Goal: Task Accomplishment & Management: Use online tool/utility

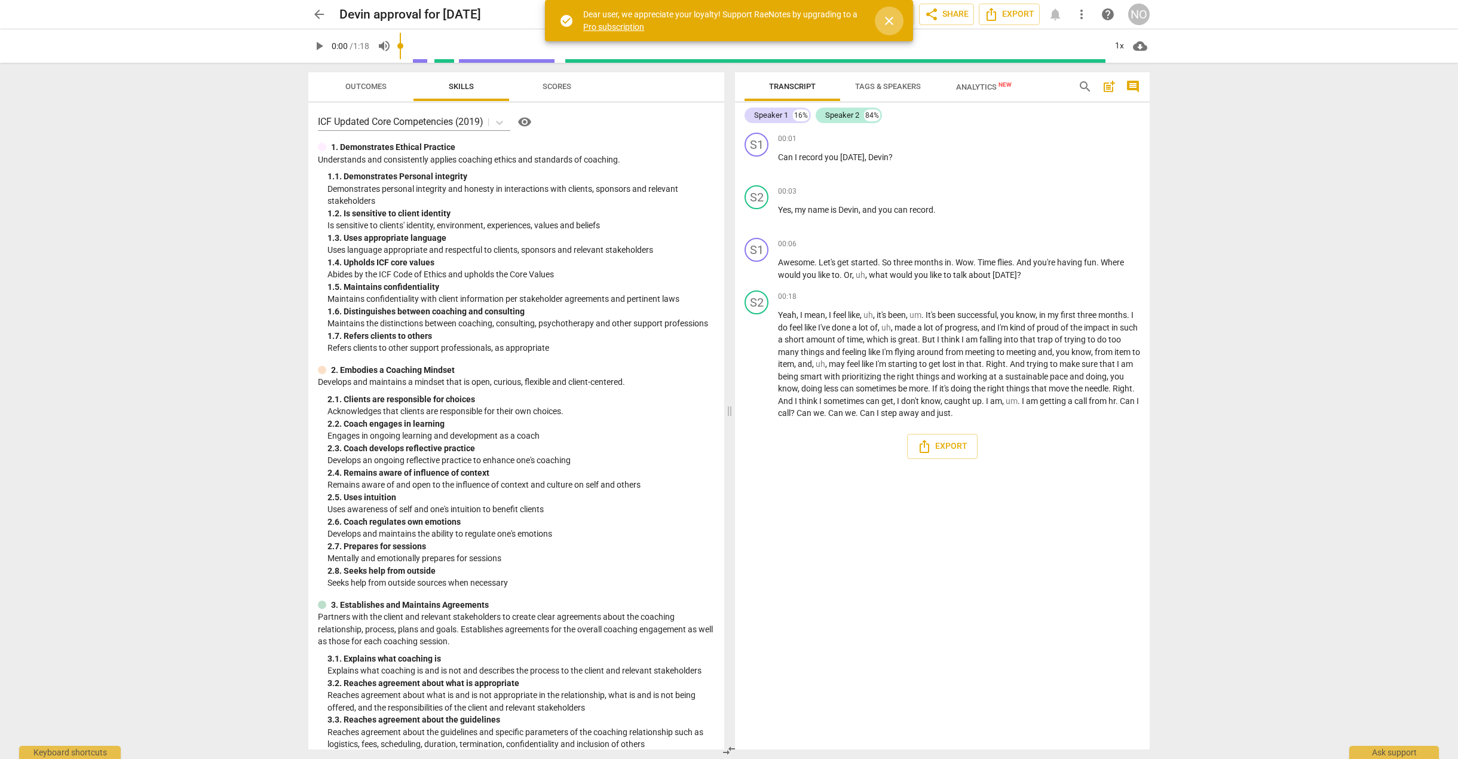
click at [888, 16] on span "close" at bounding box center [889, 21] width 14 height 14
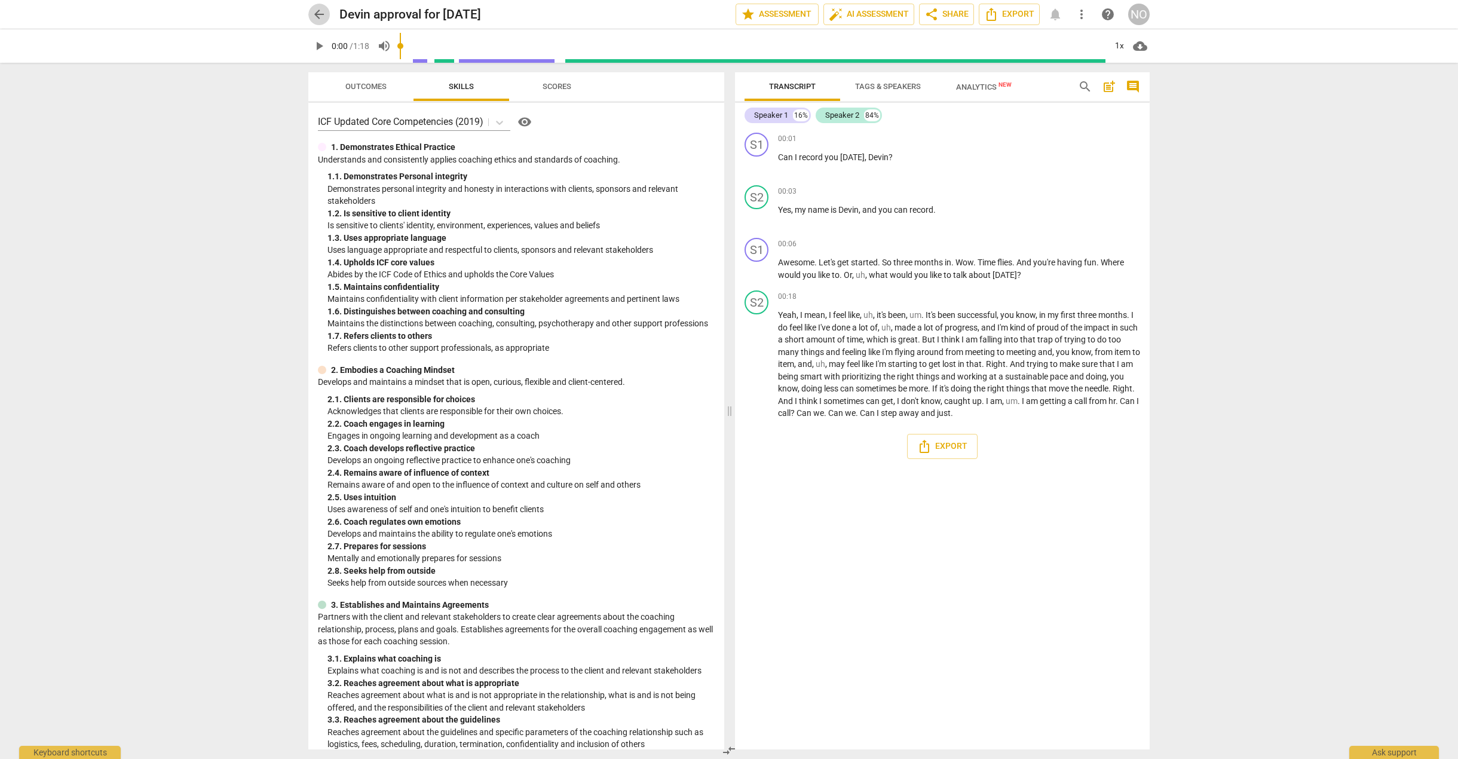
click at [313, 13] on span "arrow_back" at bounding box center [319, 14] width 14 height 14
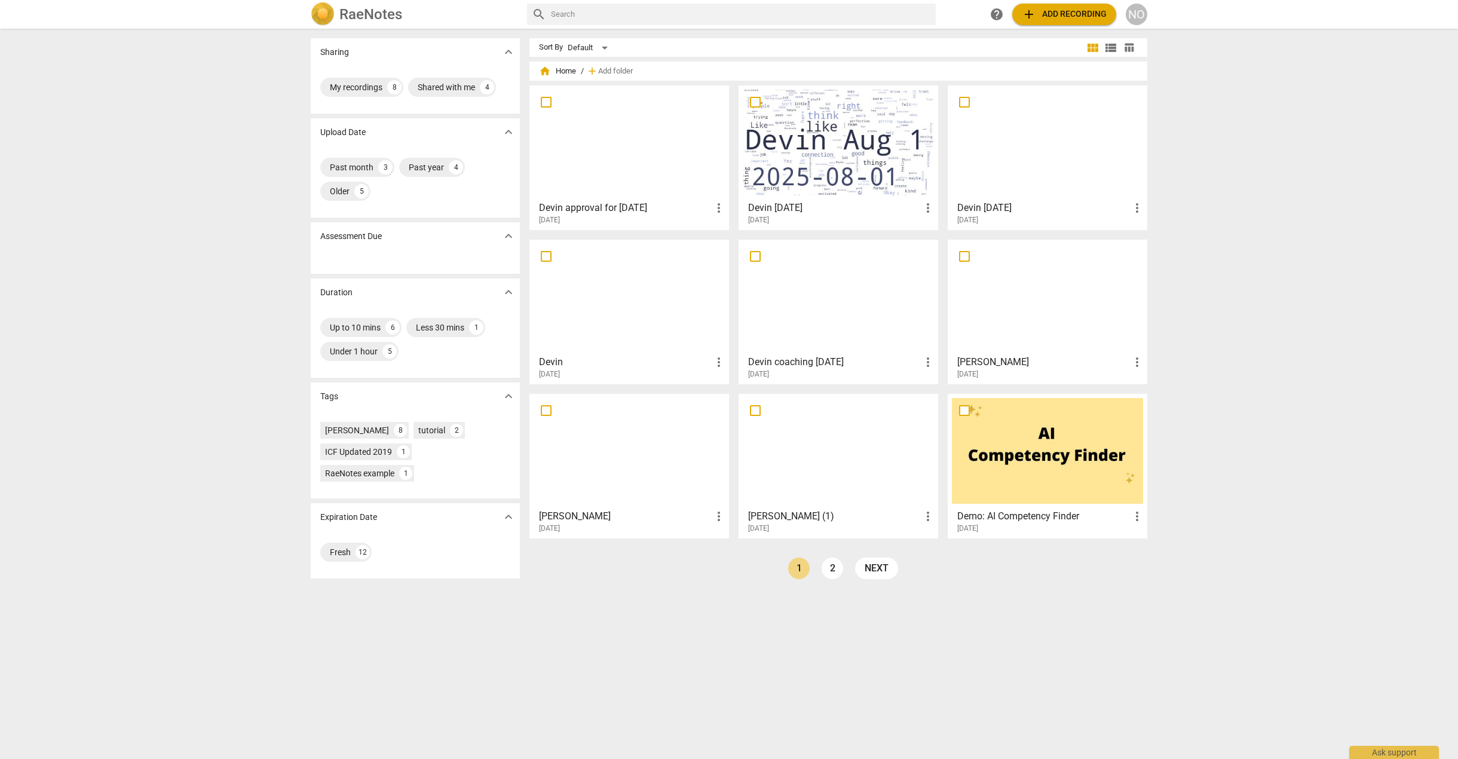
click at [816, 166] on div at bounding box center [838, 143] width 191 height 106
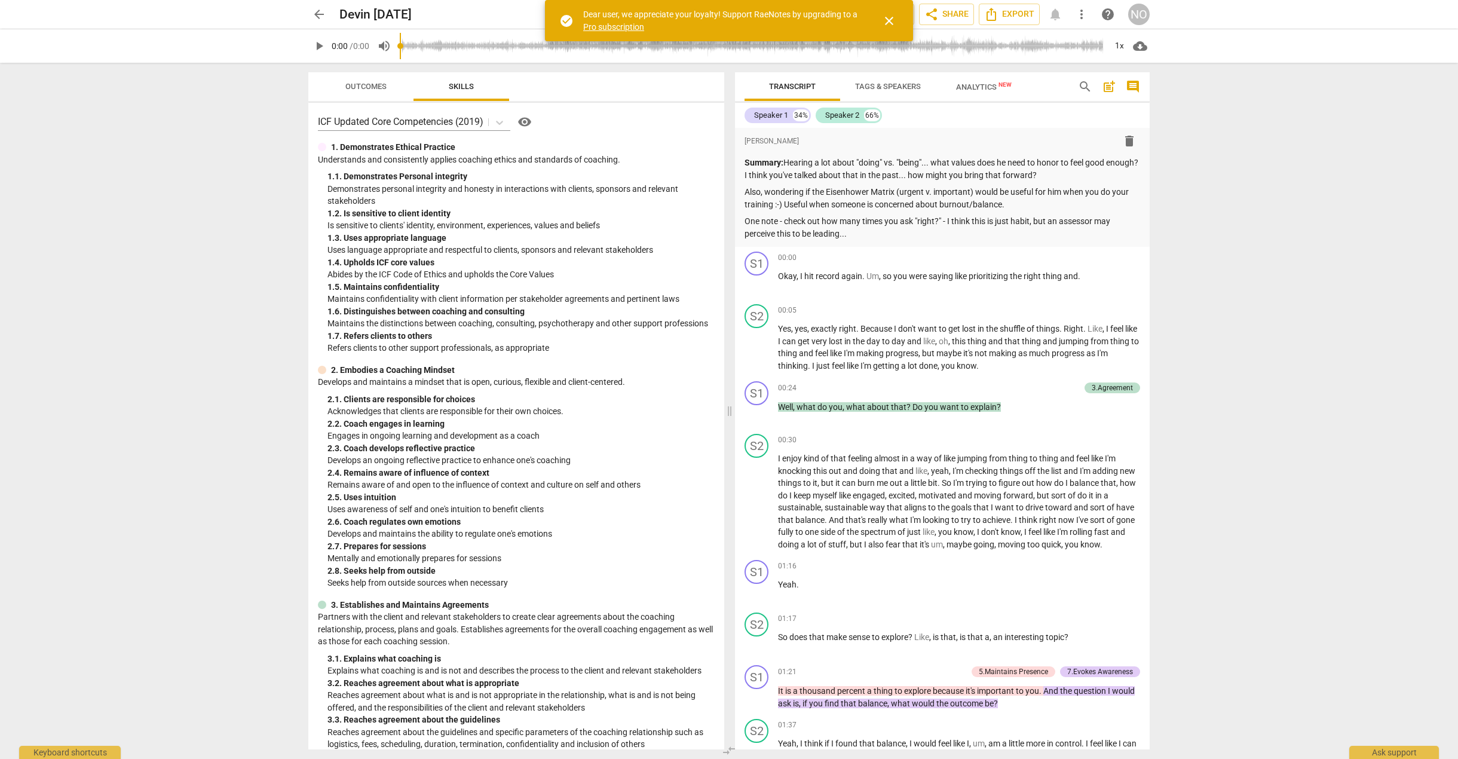
click at [892, 19] on span "close" at bounding box center [889, 21] width 14 height 14
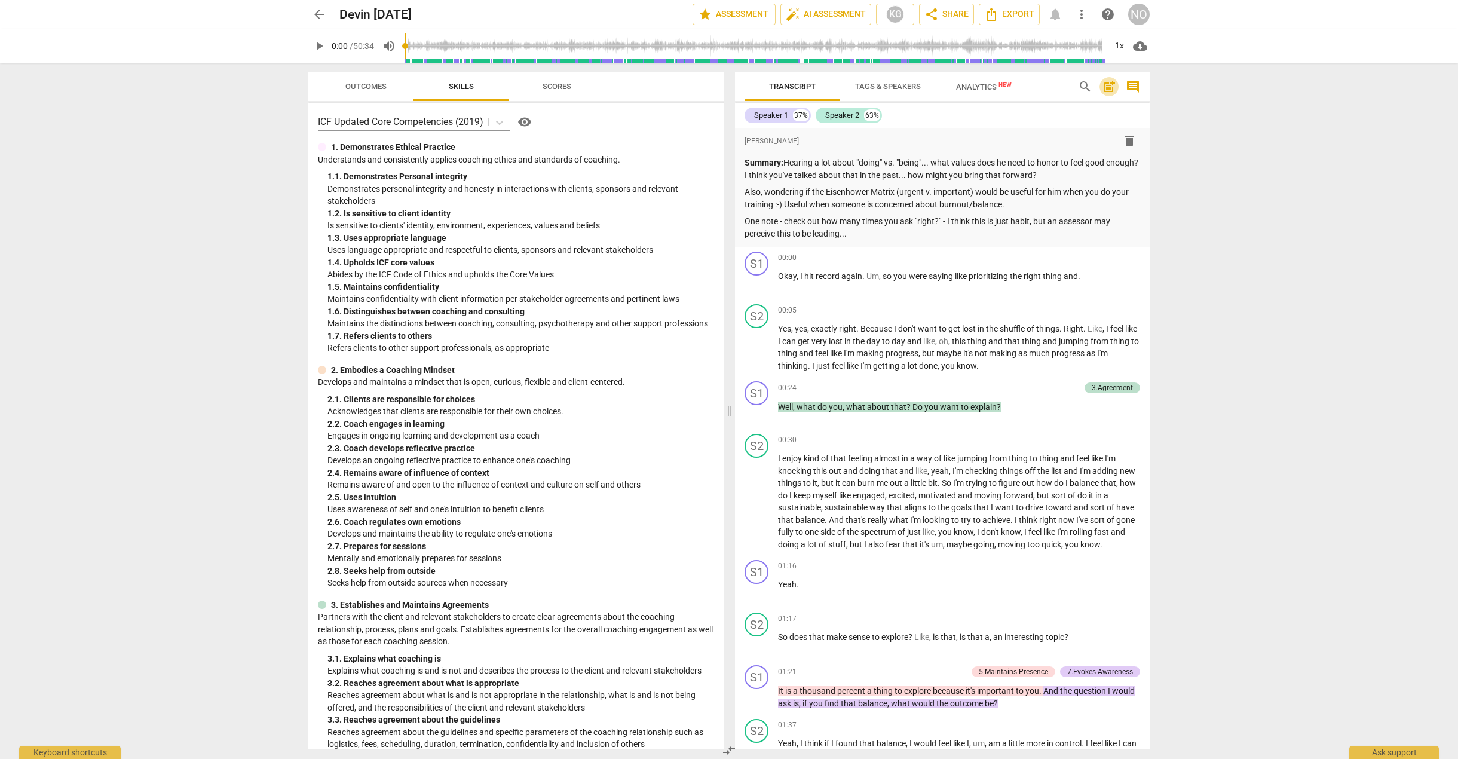
click at [1108, 85] on span "post_add" at bounding box center [1109, 86] width 14 height 14
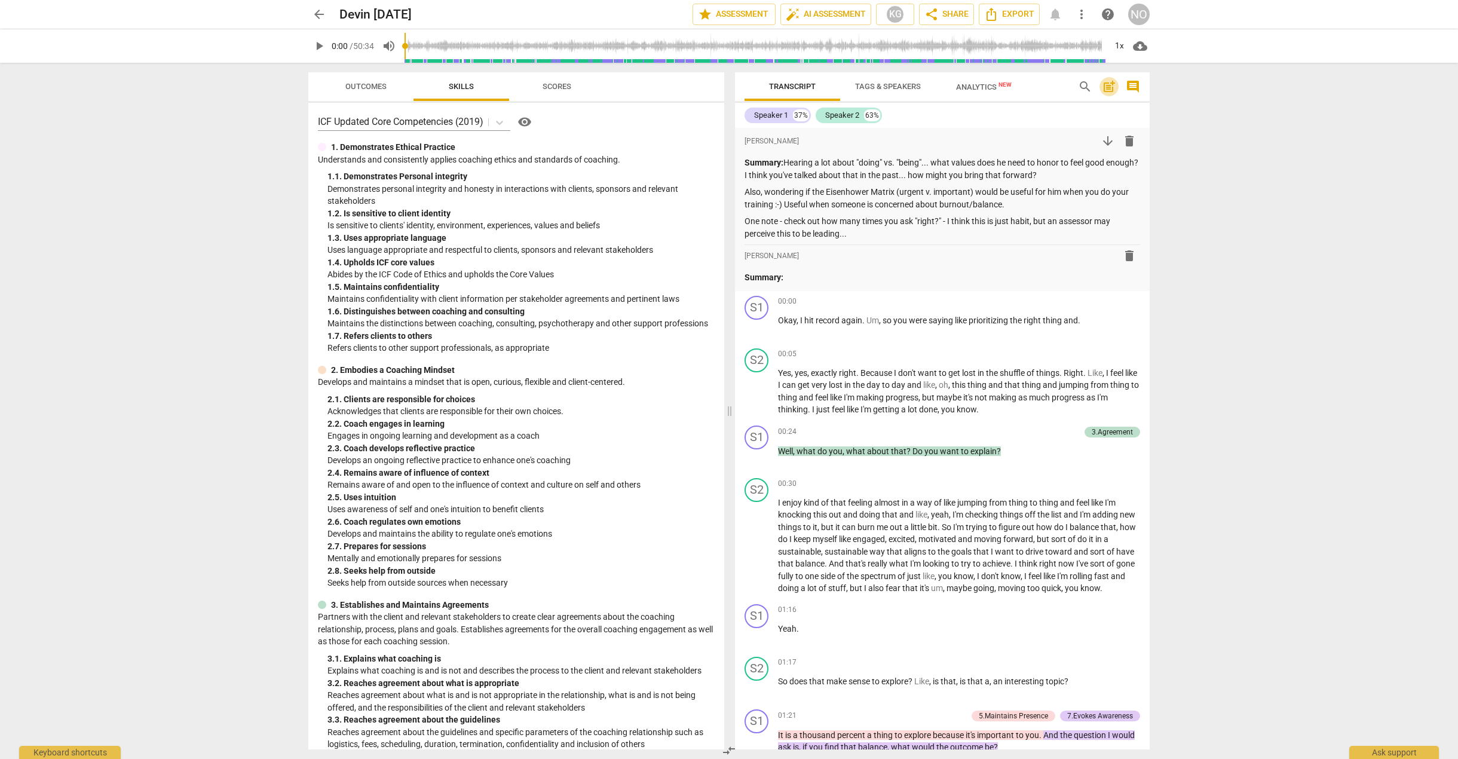
click at [1108, 85] on span "post_add" at bounding box center [1109, 86] width 14 height 14
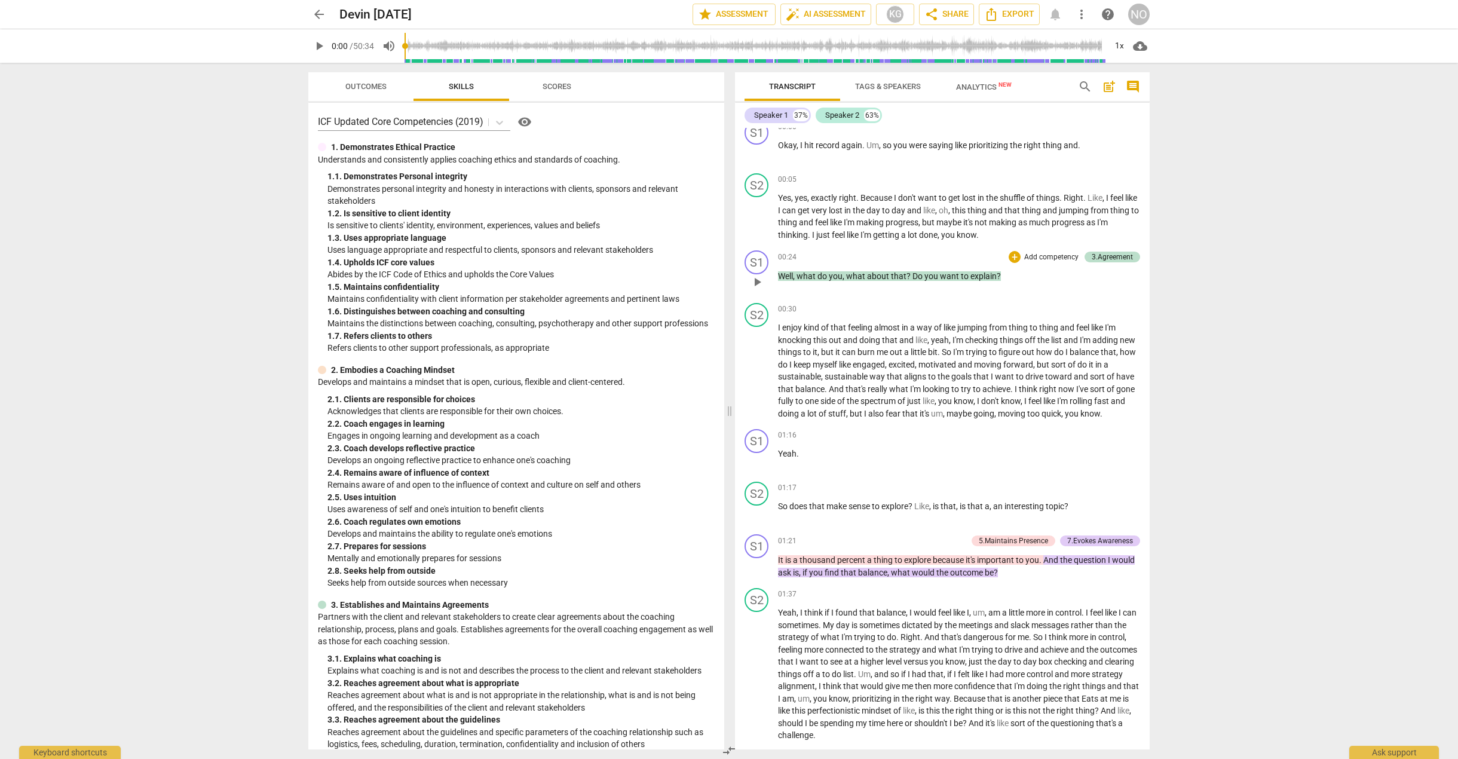
scroll to position [239, 0]
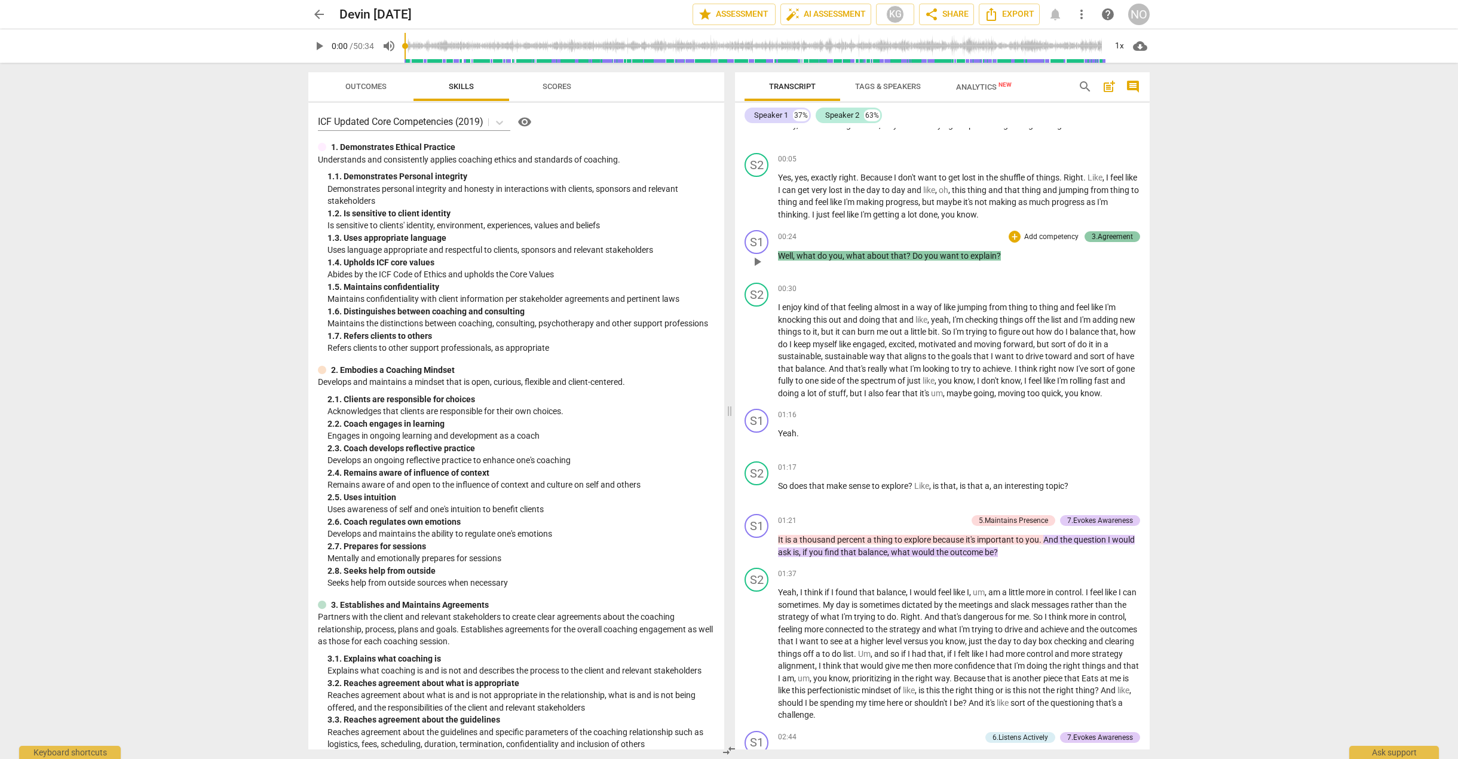
click at [1093, 233] on div "3.Agreement" at bounding box center [1112, 236] width 41 height 11
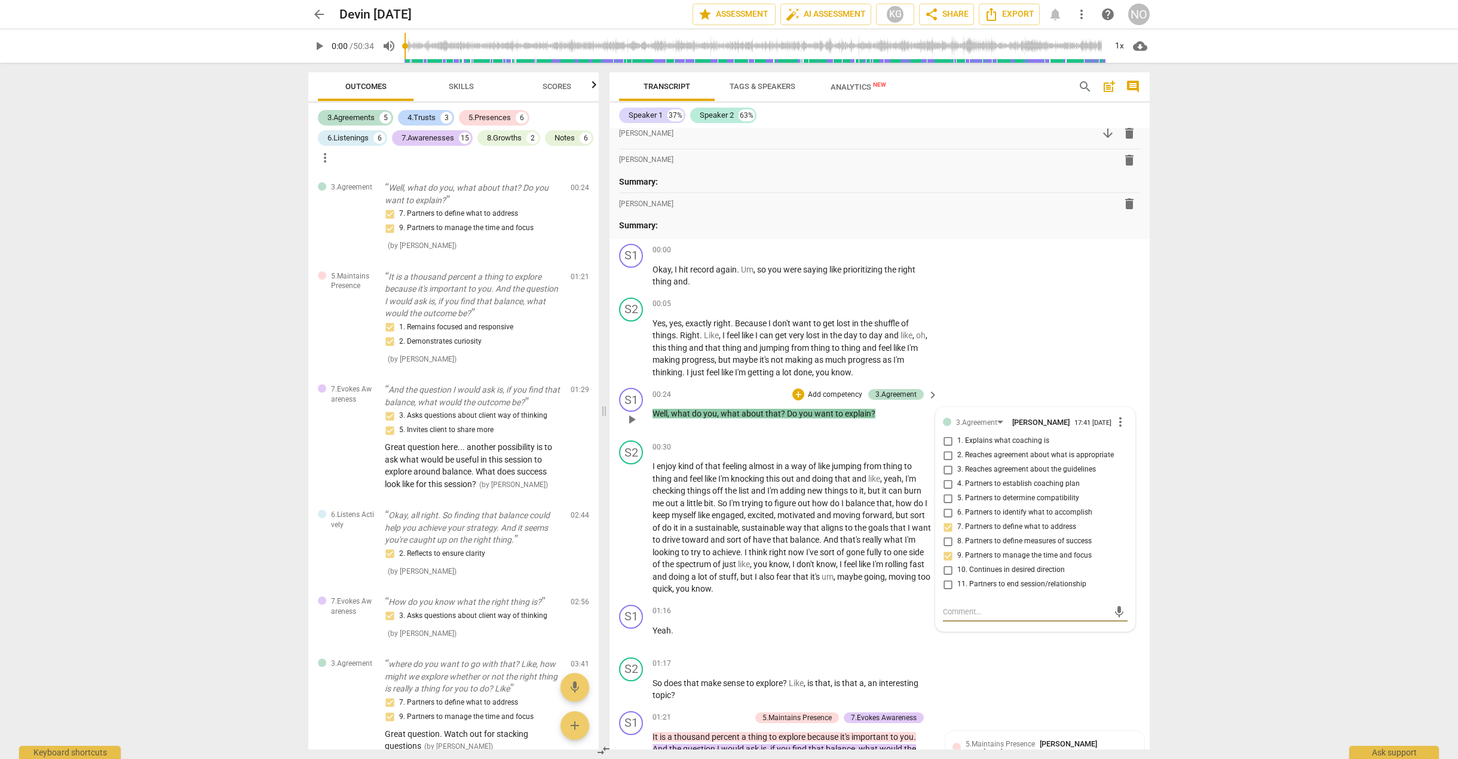
scroll to position [0, 0]
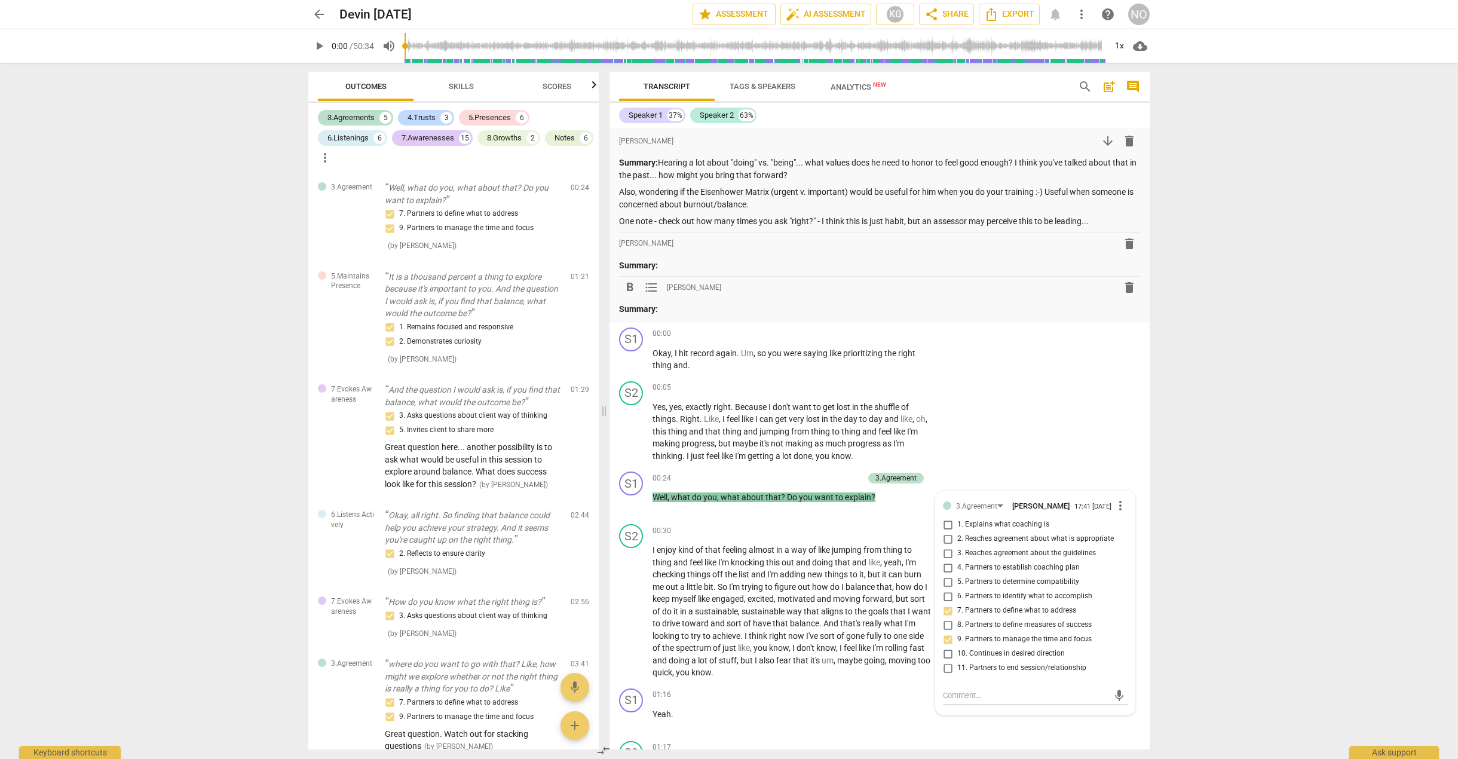
click at [992, 311] on p "Summary:" at bounding box center [879, 309] width 521 height 13
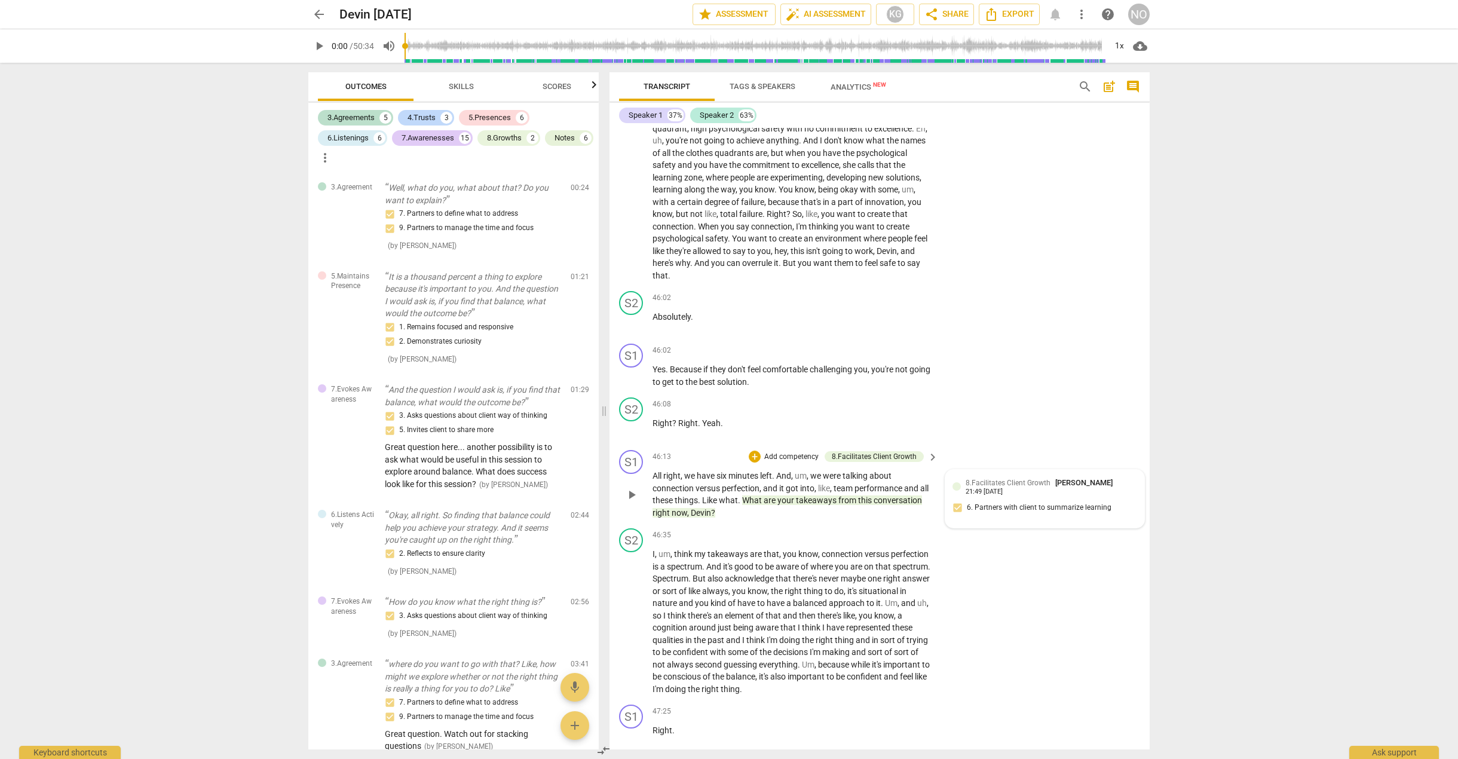
scroll to position [12774, 0]
